Goal: Navigation & Orientation: Find specific page/section

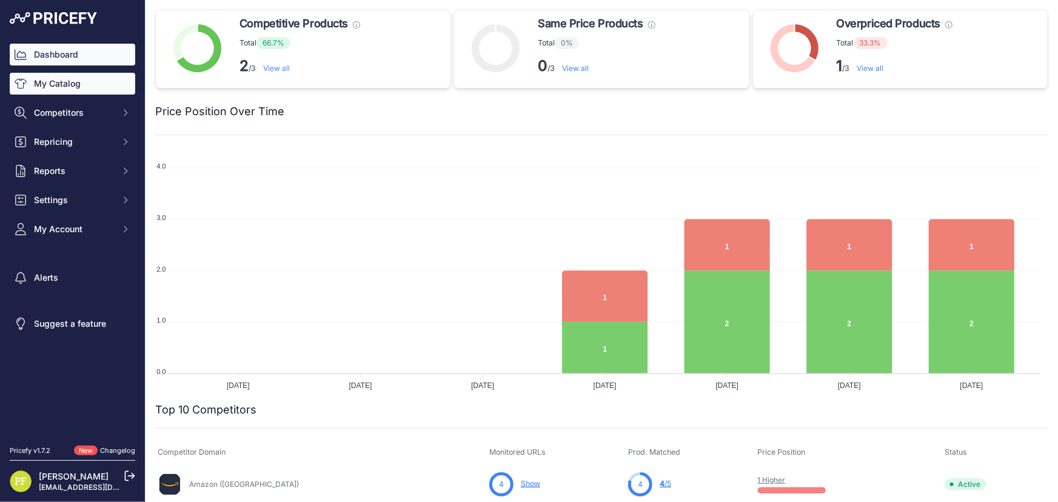
click at [69, 83] on link "My Catalog" at bounding box center [73, 84] width 126 height 22
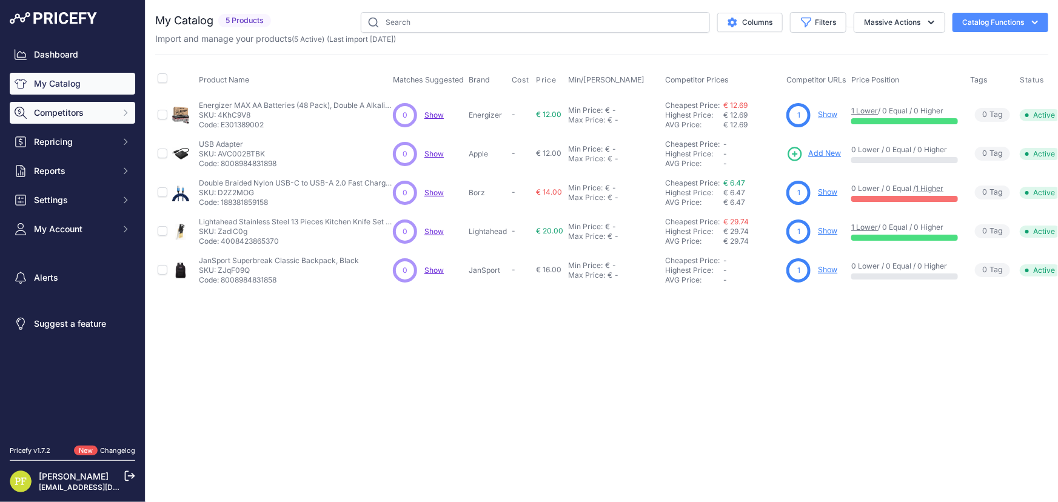
click at [89, 121] on button "Competitors" at bounding box center [73, 113] width 126 height 22
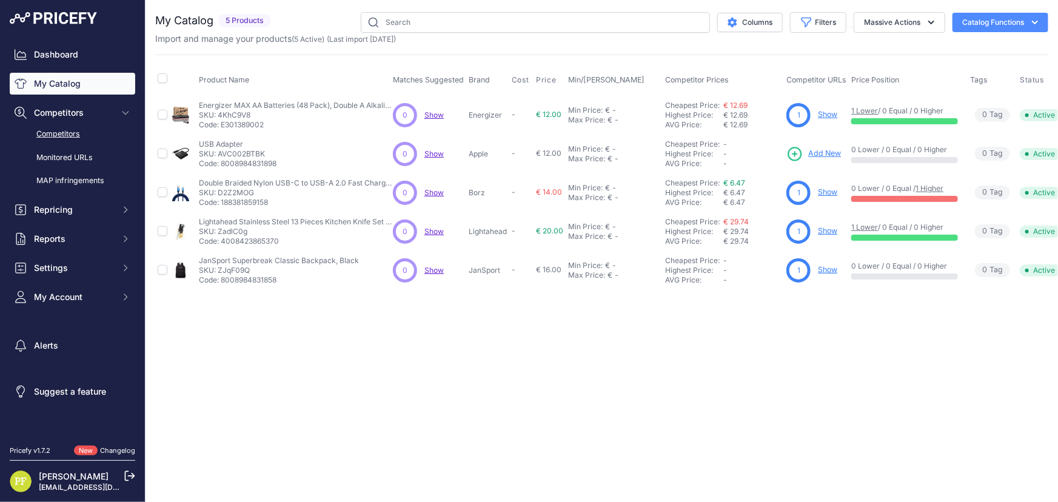
click at [85, 136] on link "Competitors" at bounding box center [73, 134] width 126 height 21
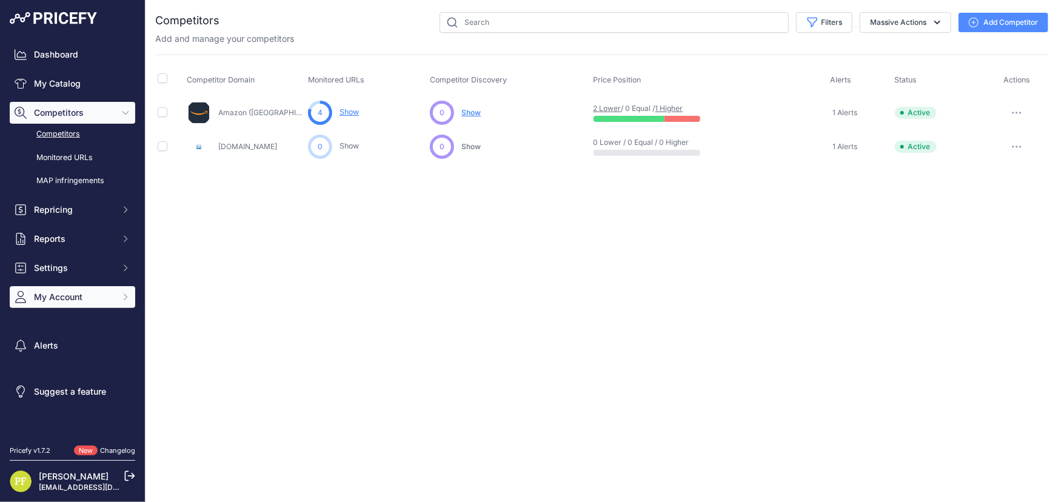
click at [95, 286] on button "My Account" at bounding box center [73, 297] width 126 height 22
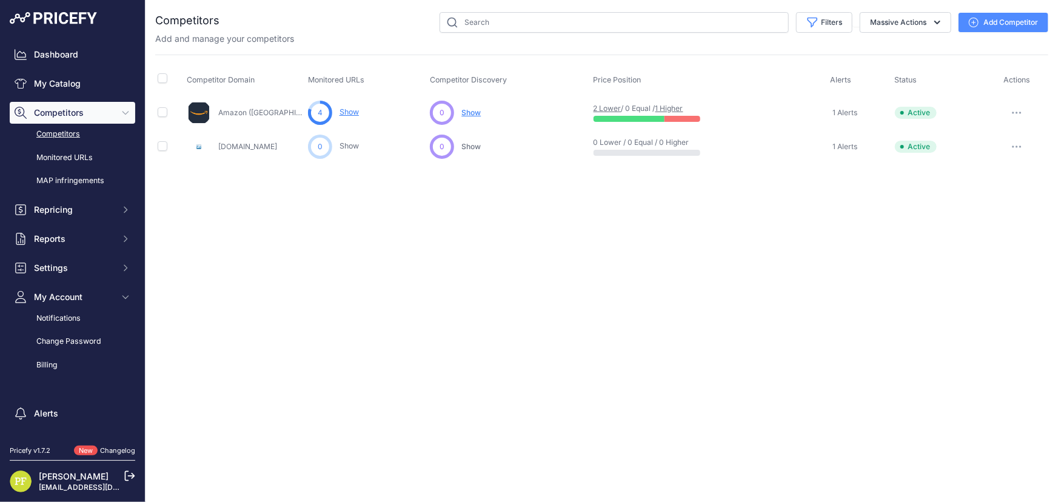
click at [71, 365] on div "Billing" at bounding box center [73, 365] width 126 height 21
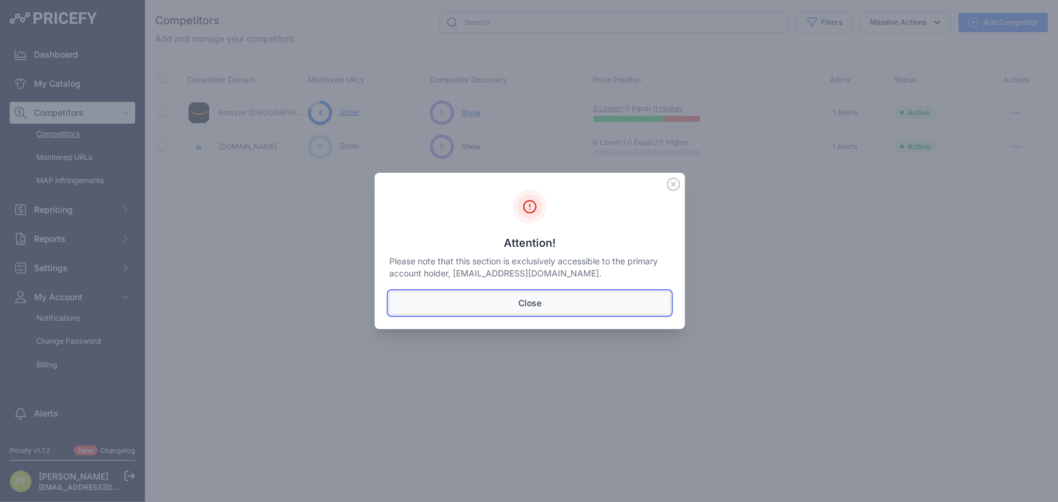
click at [493, 297] on button "Close" at bounding box center [529, 303] width 281 height 23
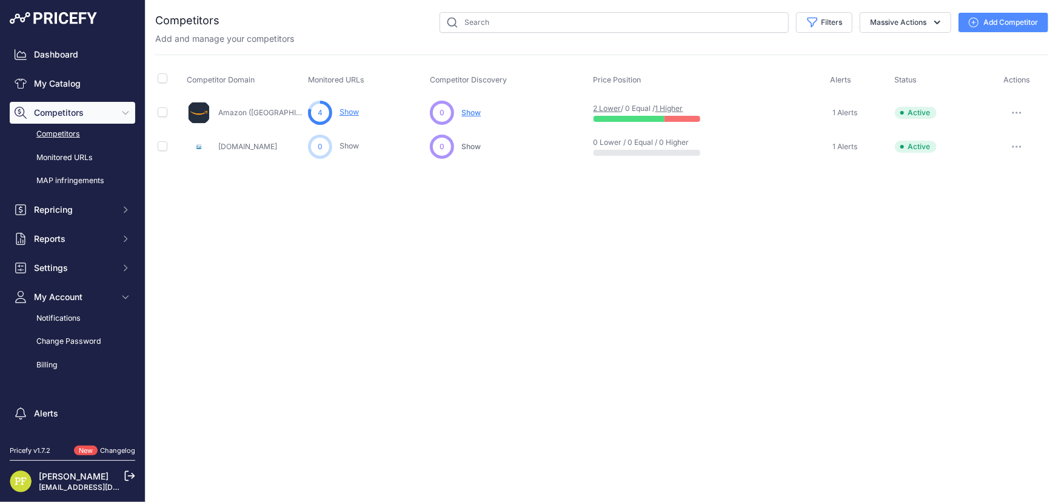
drag, startPoint x: 59, startPoint y: 13, endPoint x: 65, endPoint y: 15, distance: 6.3
click at [59, 13] on img at bounding box center [53, 18] width 87 height 12
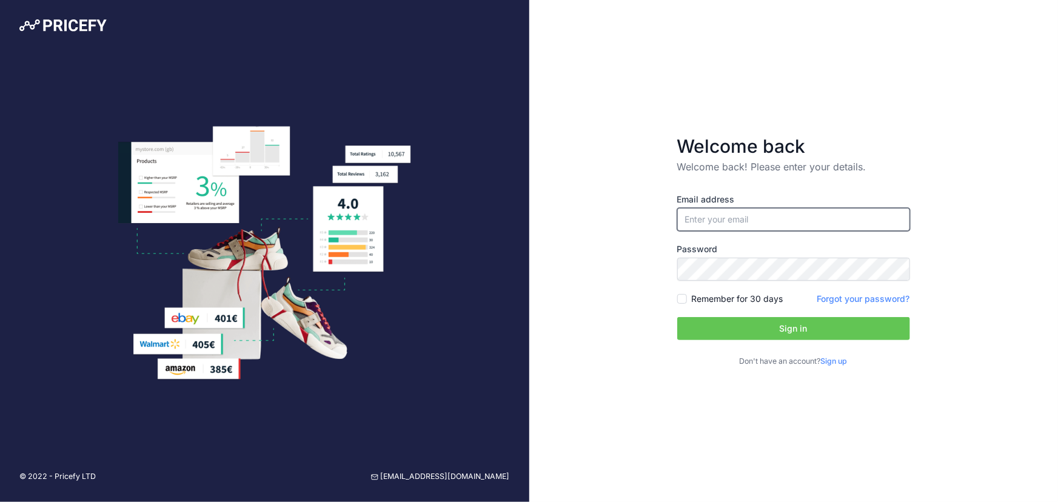
type input "[EMAIL_ADDRESS][DOMAIN_NAME]"
click at [756, 226] on input "[EMAIL_ADDRESS][DOMAIN_NAME]" at bounding box center [793, 219] width 233 height 23
